Goal: Information Seeking & Learning: Learn about a topic

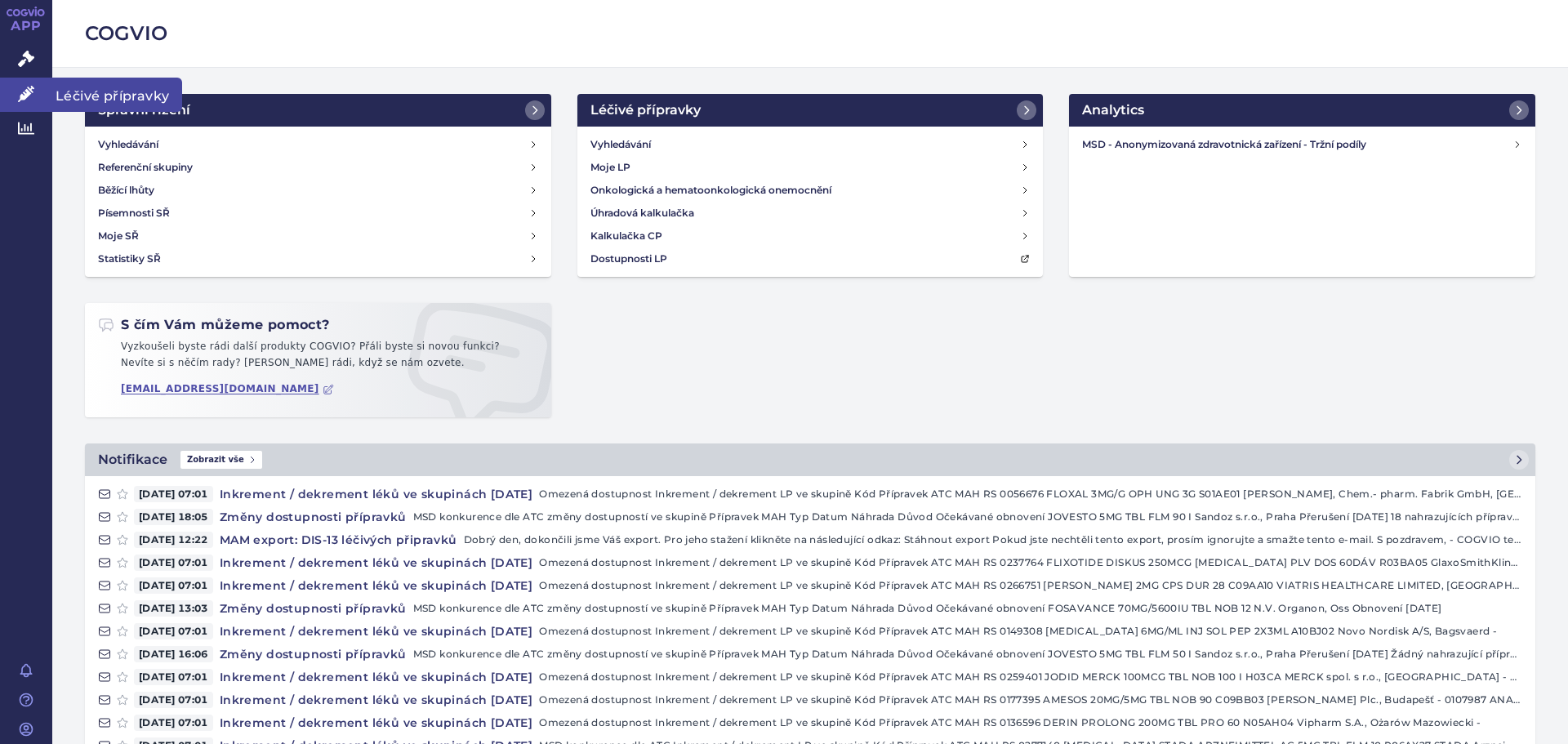
click at [25, 95] on icon at bounding box center [26, 93] width 16 height 16
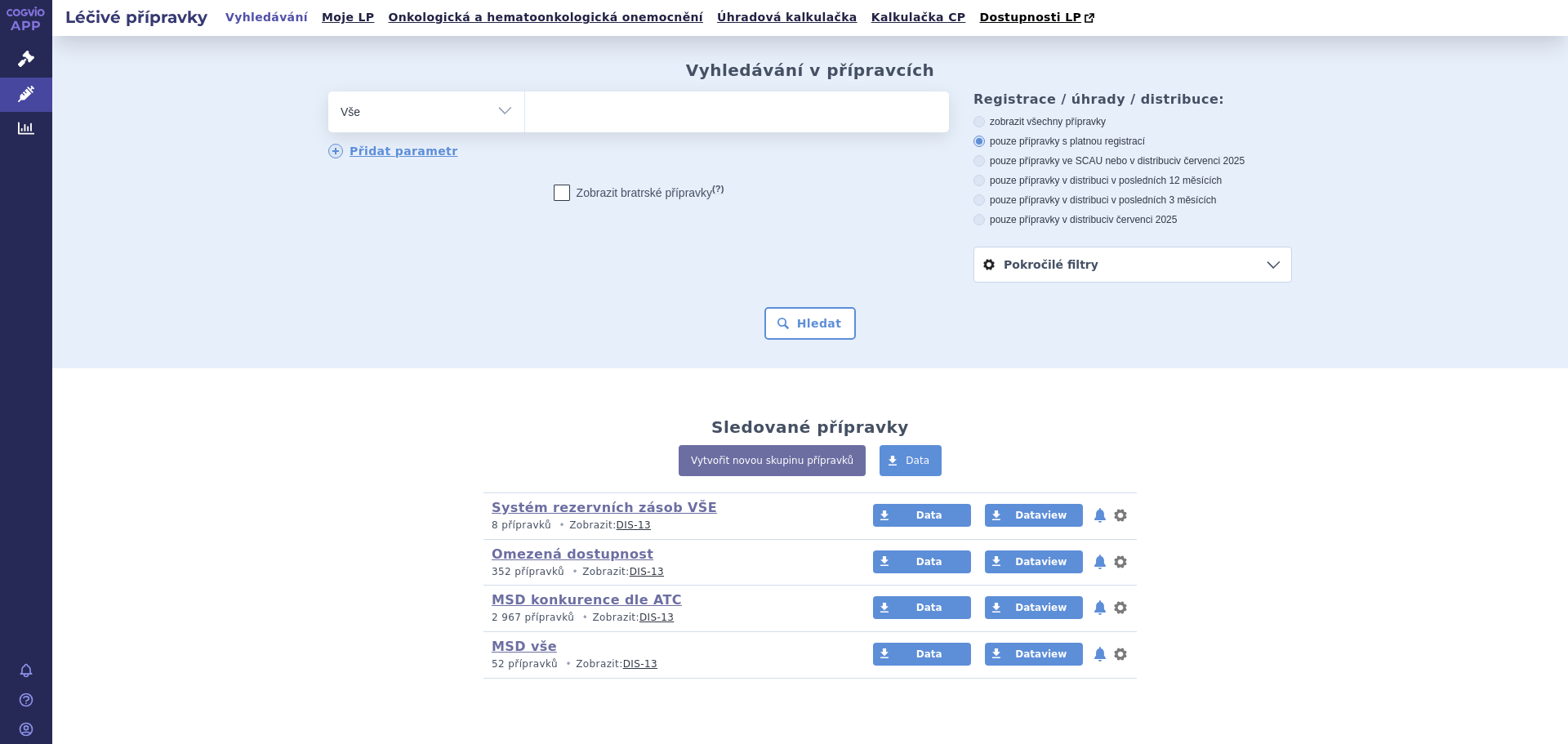
click at [586, 100] on ul at bounding box center [737, 108] width 424 height 34
click at [525, 100] on select at bounding box center [524, 110] width 1 height 41
type input "Te"
type input "Tem"
type input "Temoda"
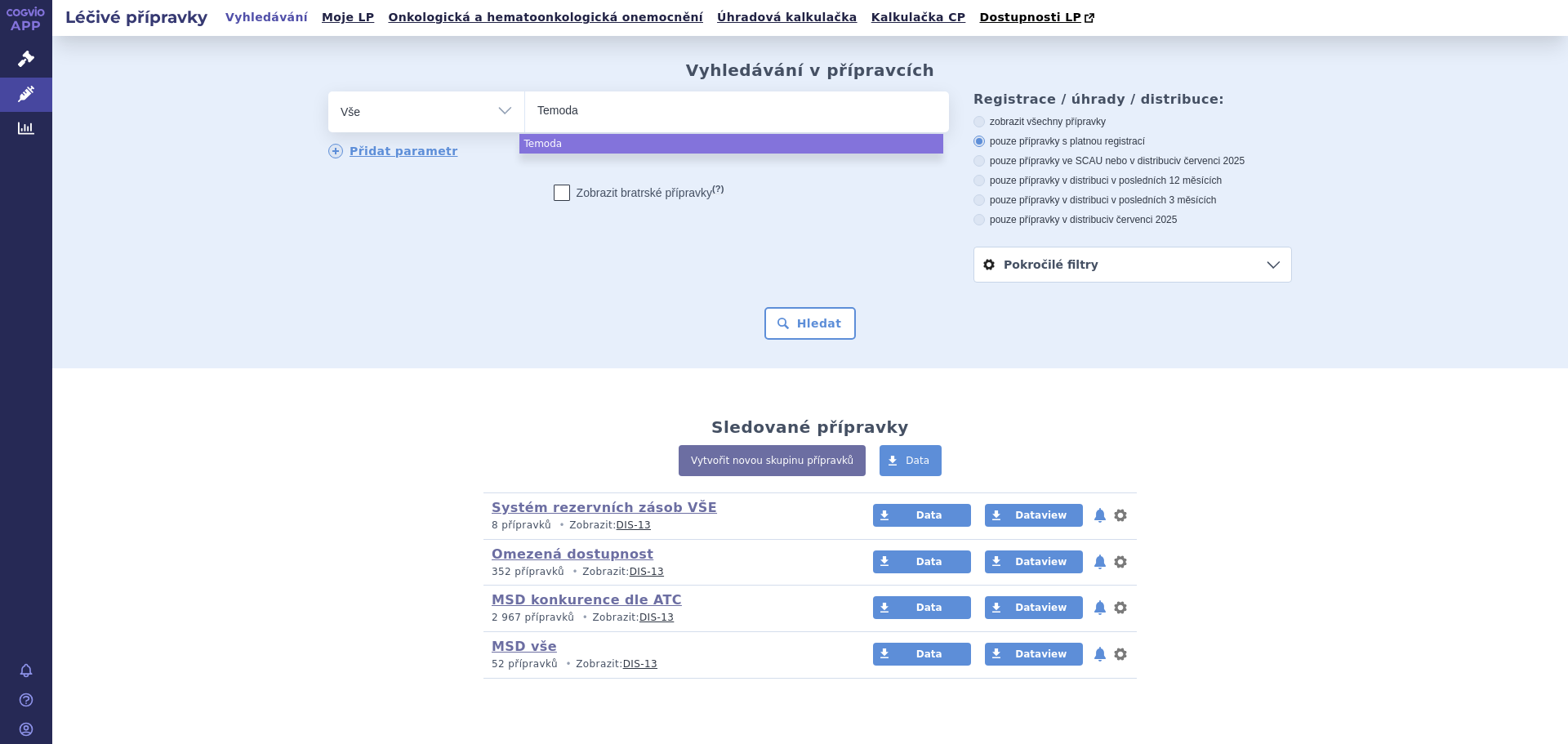
type input "Temodal"
select select "Temodal"
click at [811, 329] on button "Hledat" at bounding box center [811, 323] width 92 height 32
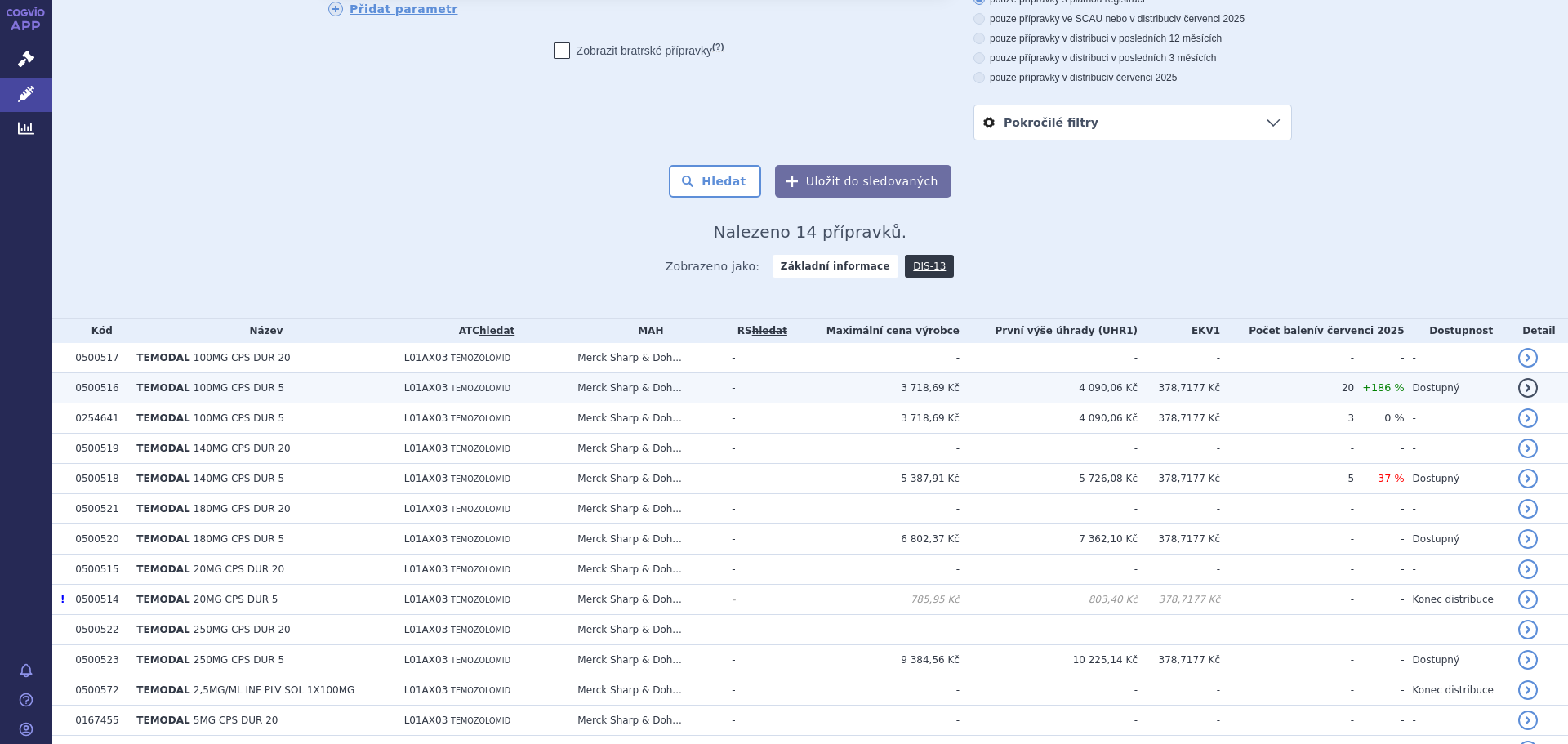
scroll to position [164, 0]
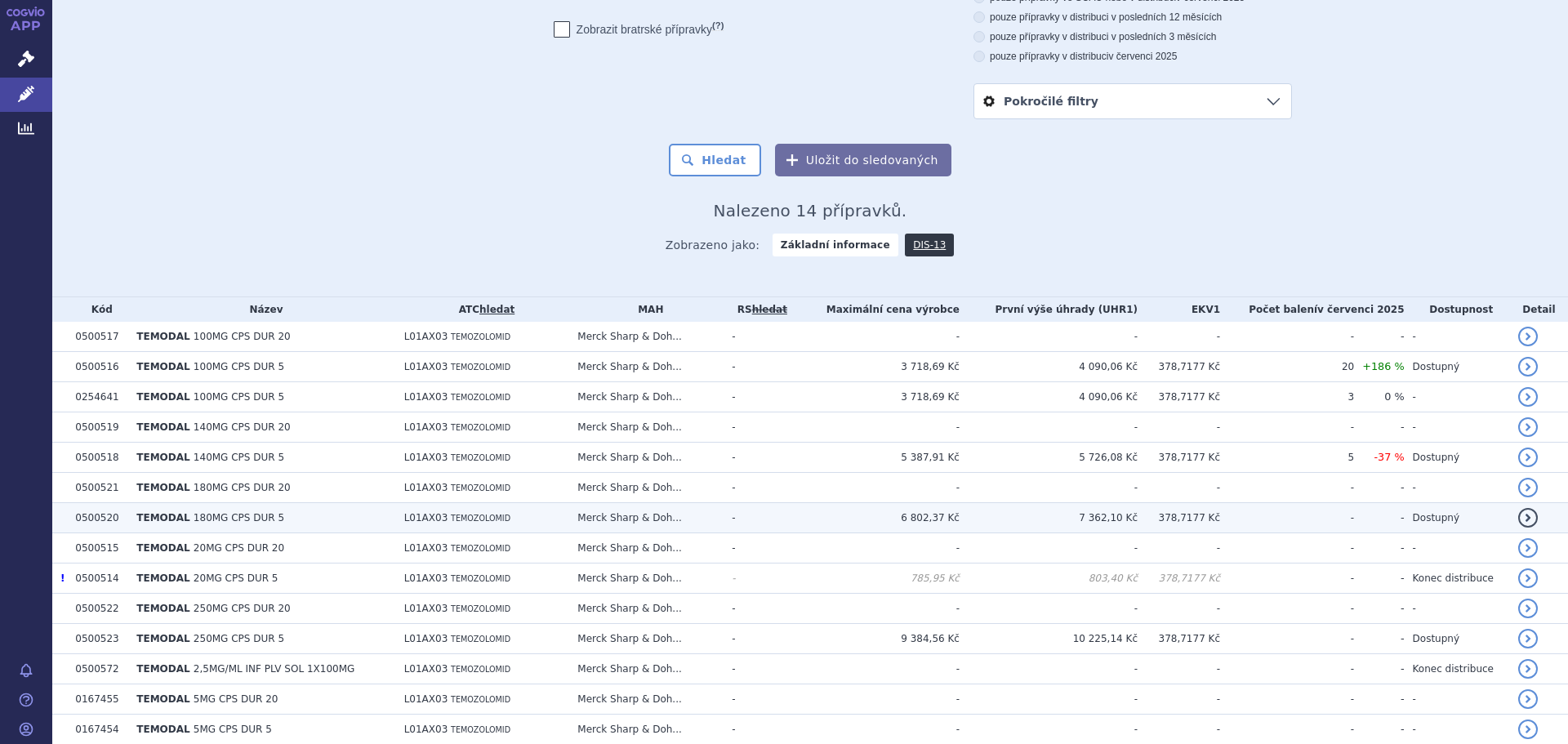
click at [176, 520] on span "TEMODAL" at bounding box center [163, 518] width 53 height 11
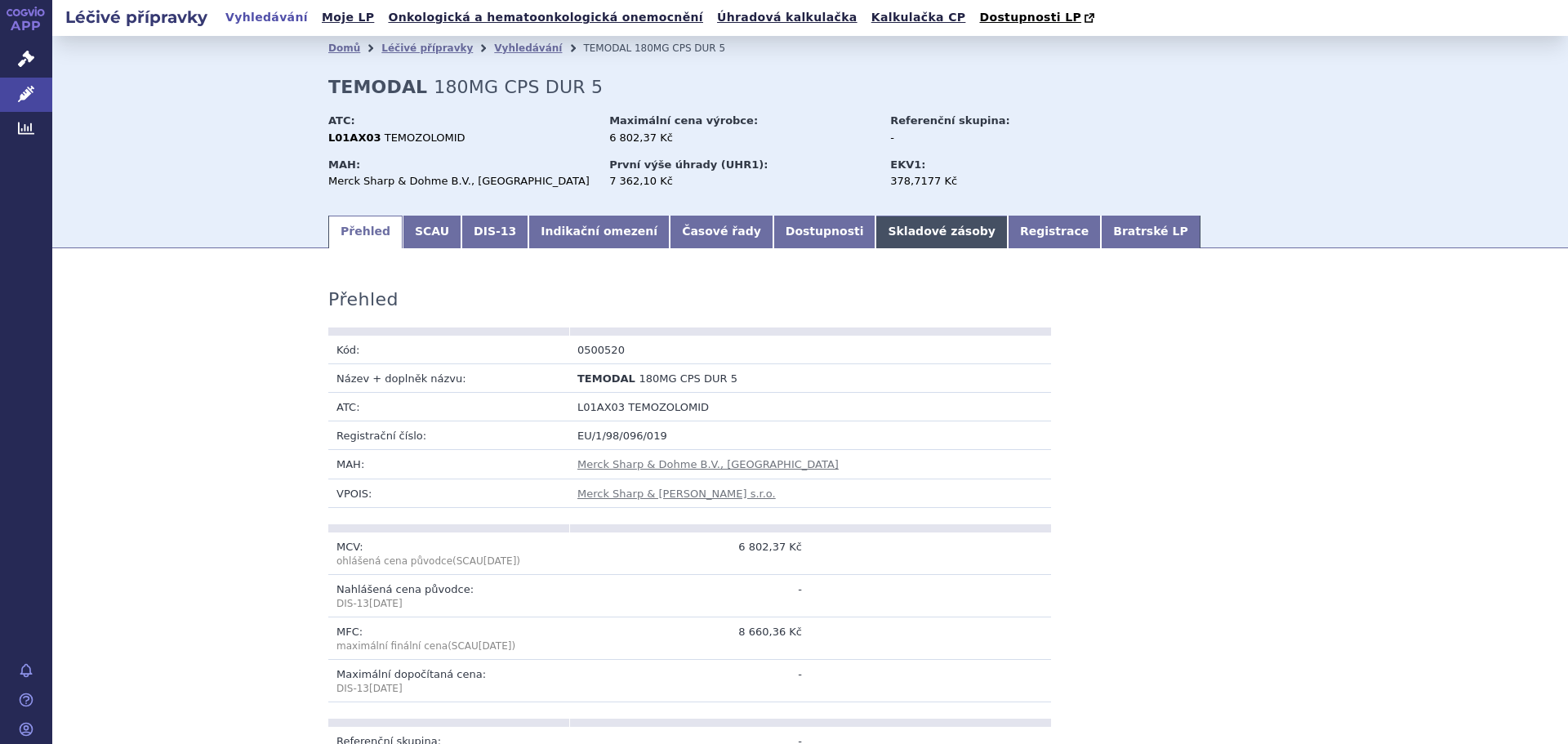
click at [875, 234] on link "Skladové zásoby" at bounding box center [941, 232] width 131 height 32
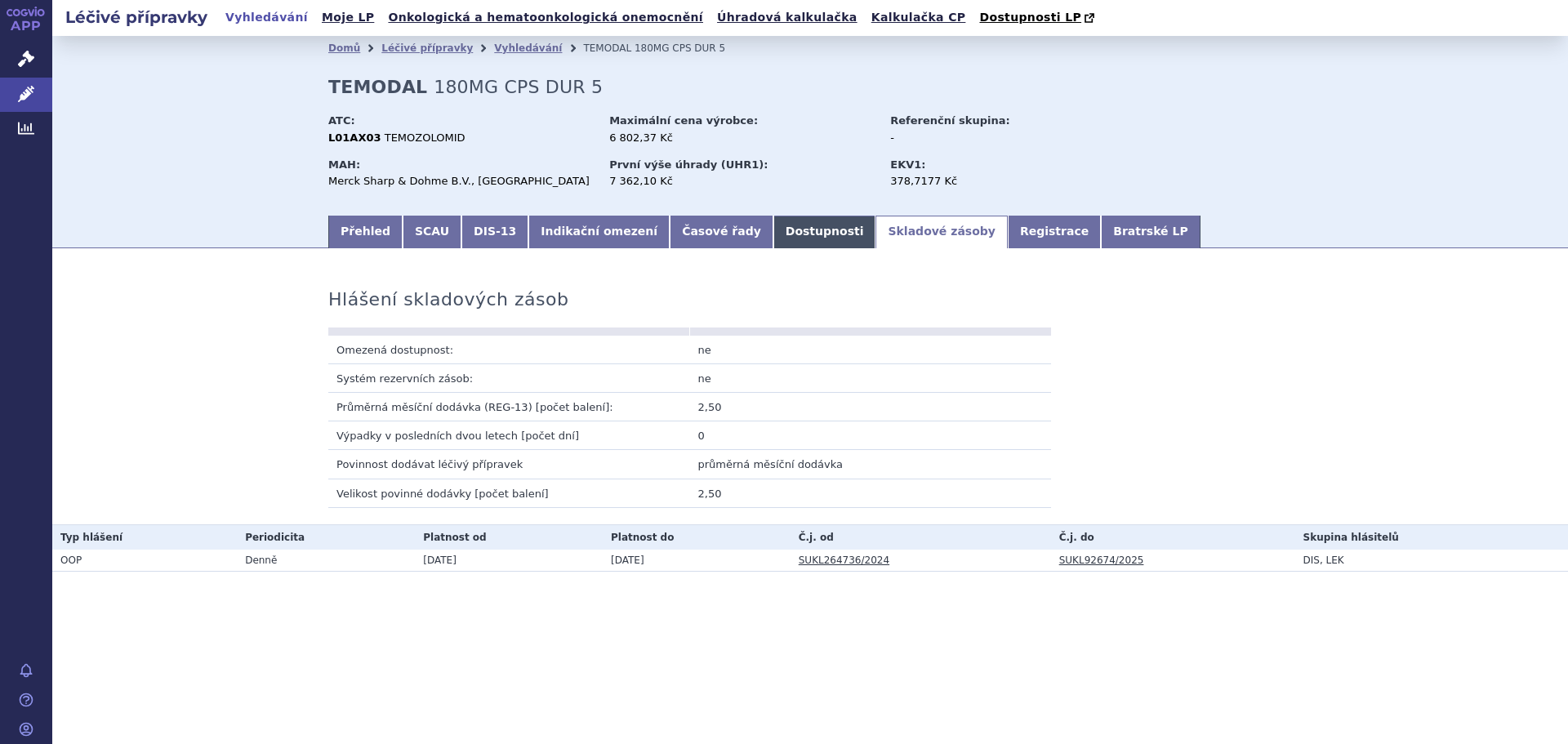
click at [783, 239] on link "Dostupnosti" at bounding box center [825, 232] width 103 height 32
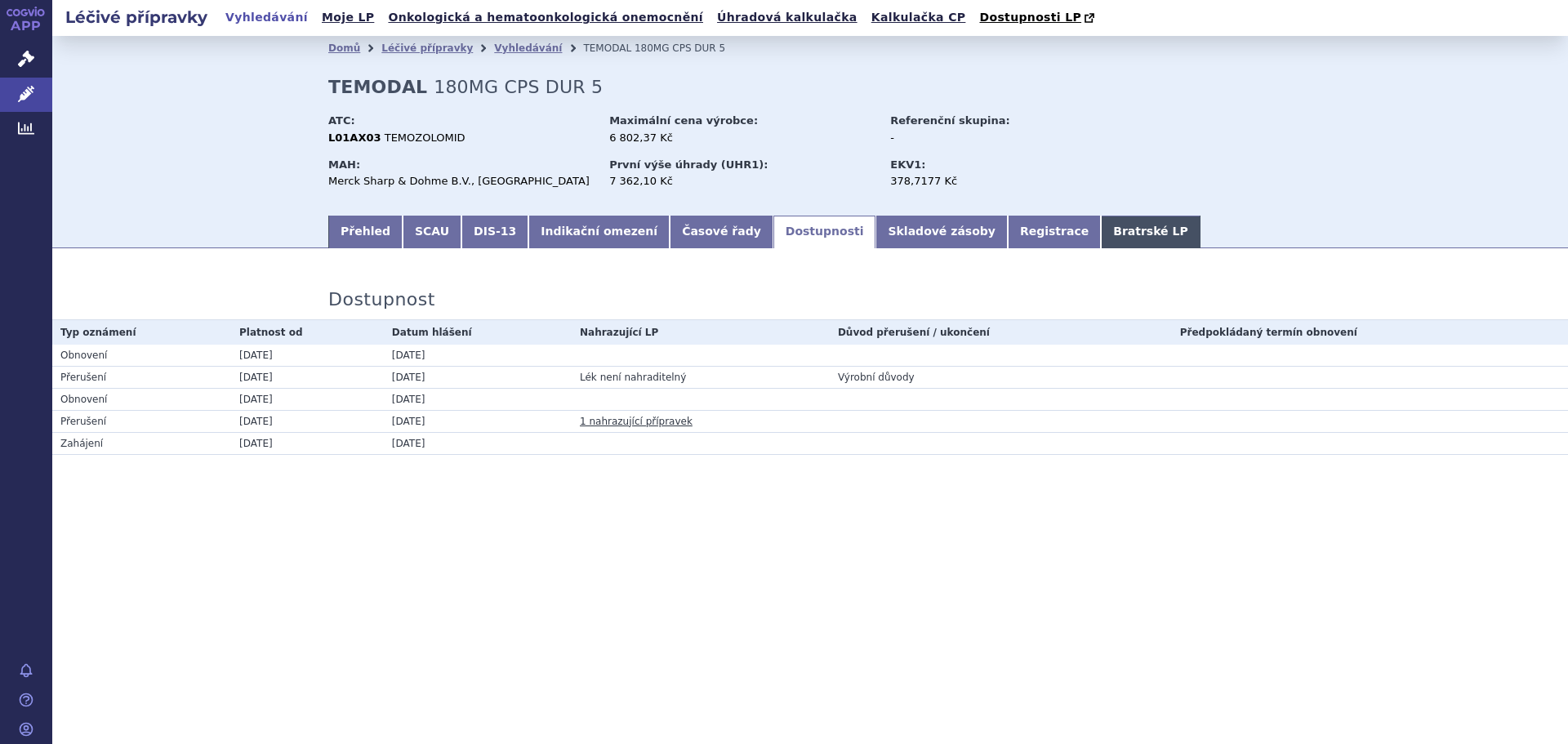
click at [1101, 239] on link "Bratrské LP" at bounding box center [1150, 232] width 99 height 32
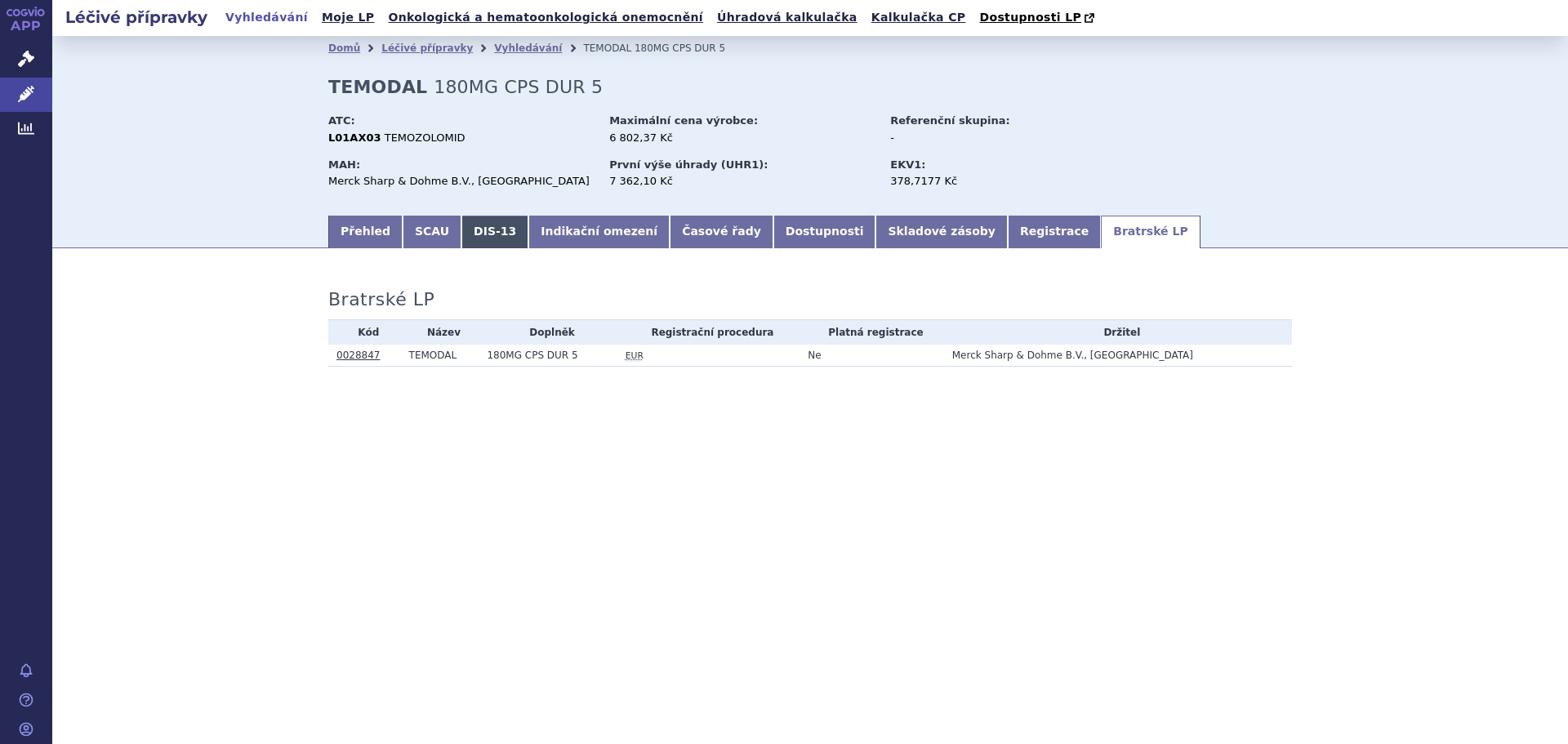
click at [477, 235] on link "DIS-13" at bounding box center [495, 232] width 67 height 32
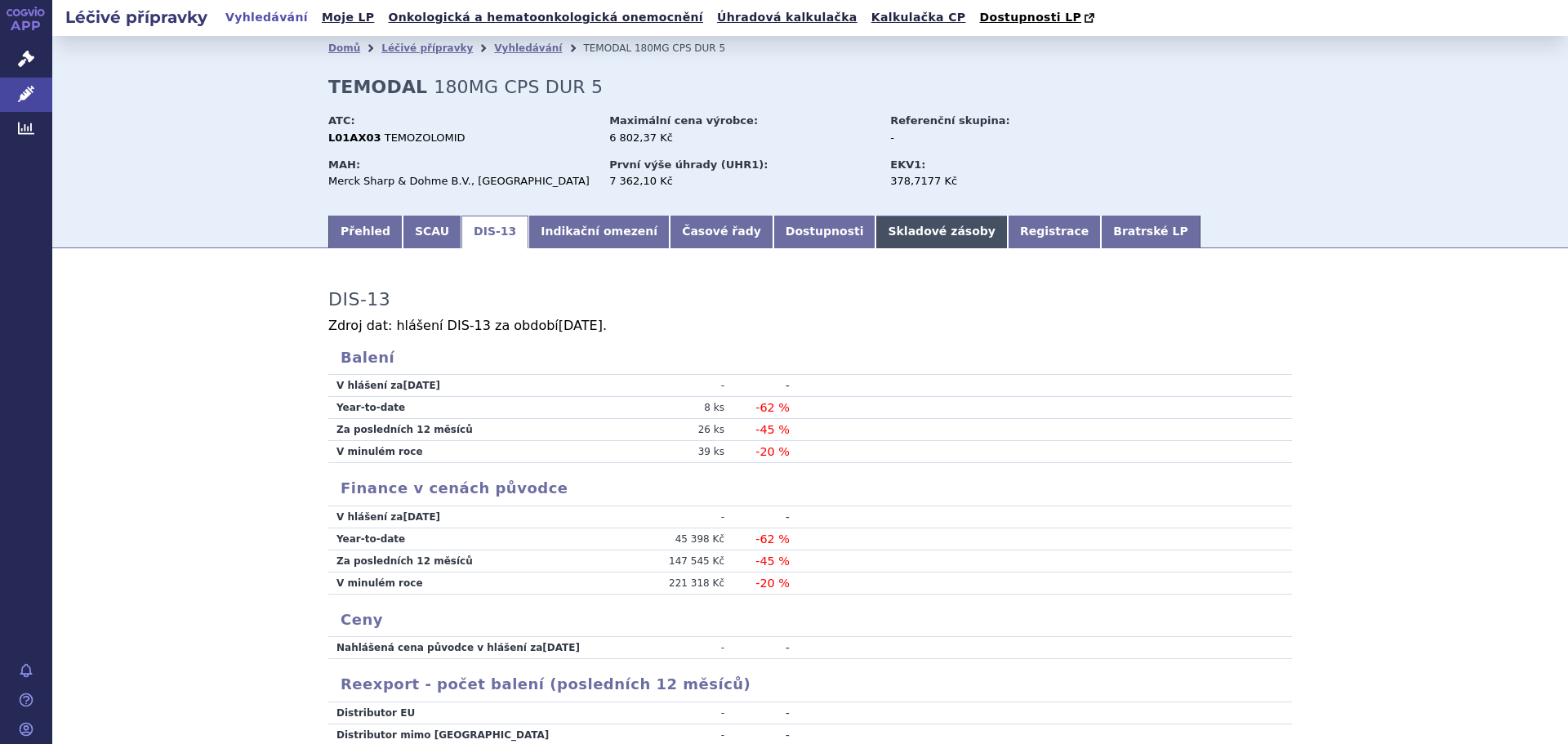
click at [875, 227] on link "Skladové zásoby" at bounding box center [941, 232] width 131 height 32
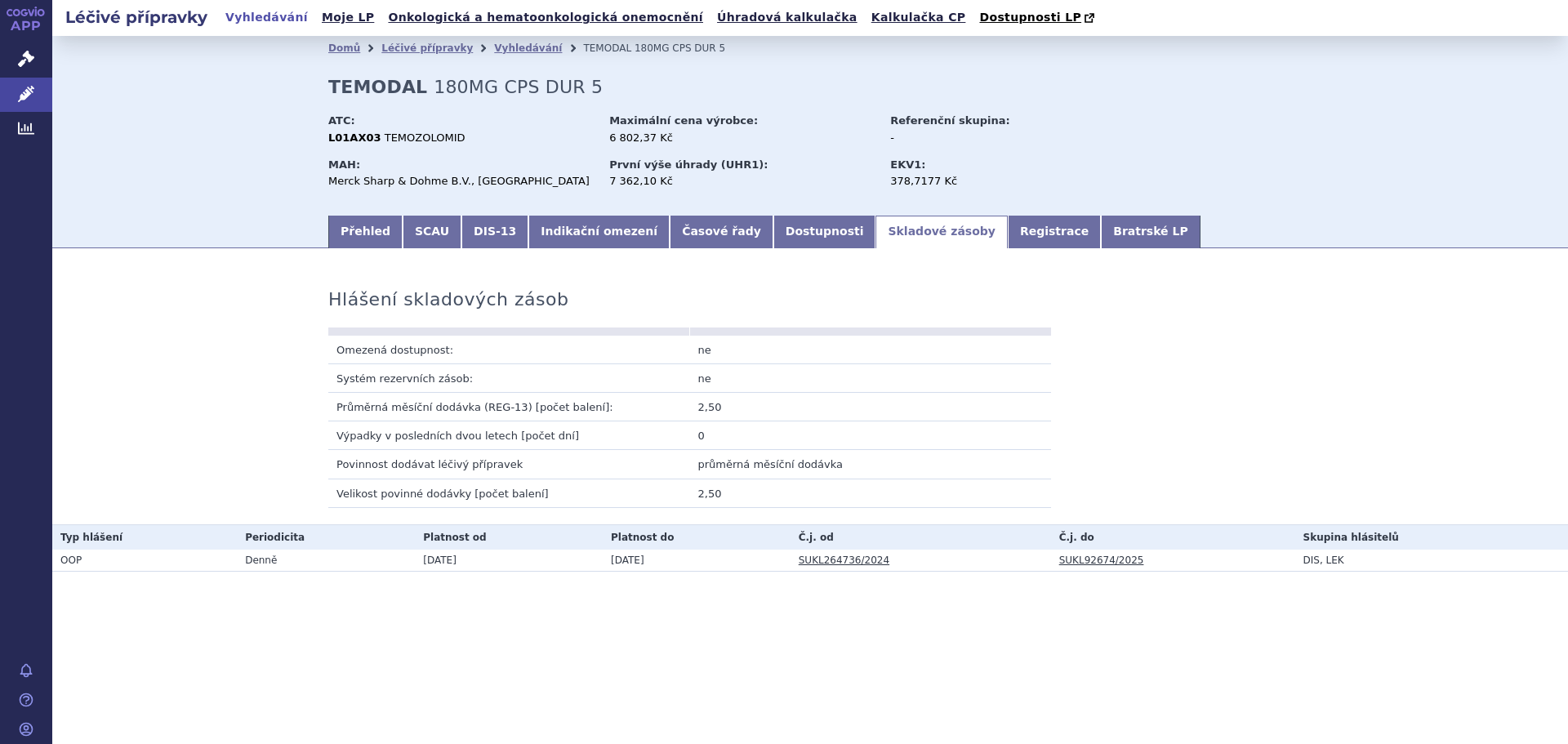
click at [415, 58] on li "Léčivé přípravky" at bounding box center [438, 49] width 112 height 25
click at [415, 49] on link "Léčivé přípravky" at bounding box center [427, 49] width 91 height 11
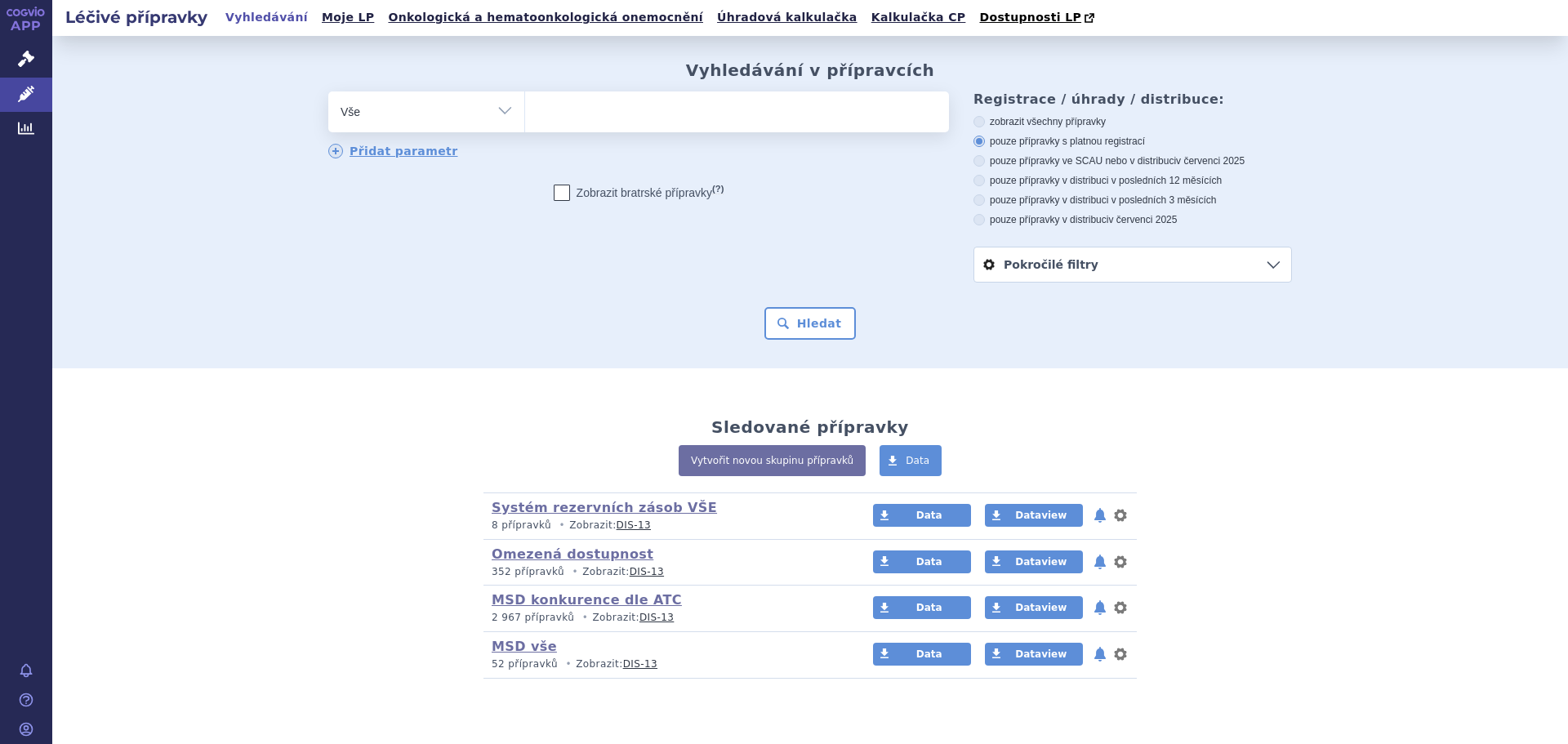
click at [592, 115] on ul at bounding box center [737, 108] width 424 height 34
click at [525, 115] on select at bounding box center [524, 110] width 1 height 41
